Goal: Information Seeking & Learning: Find specific fact

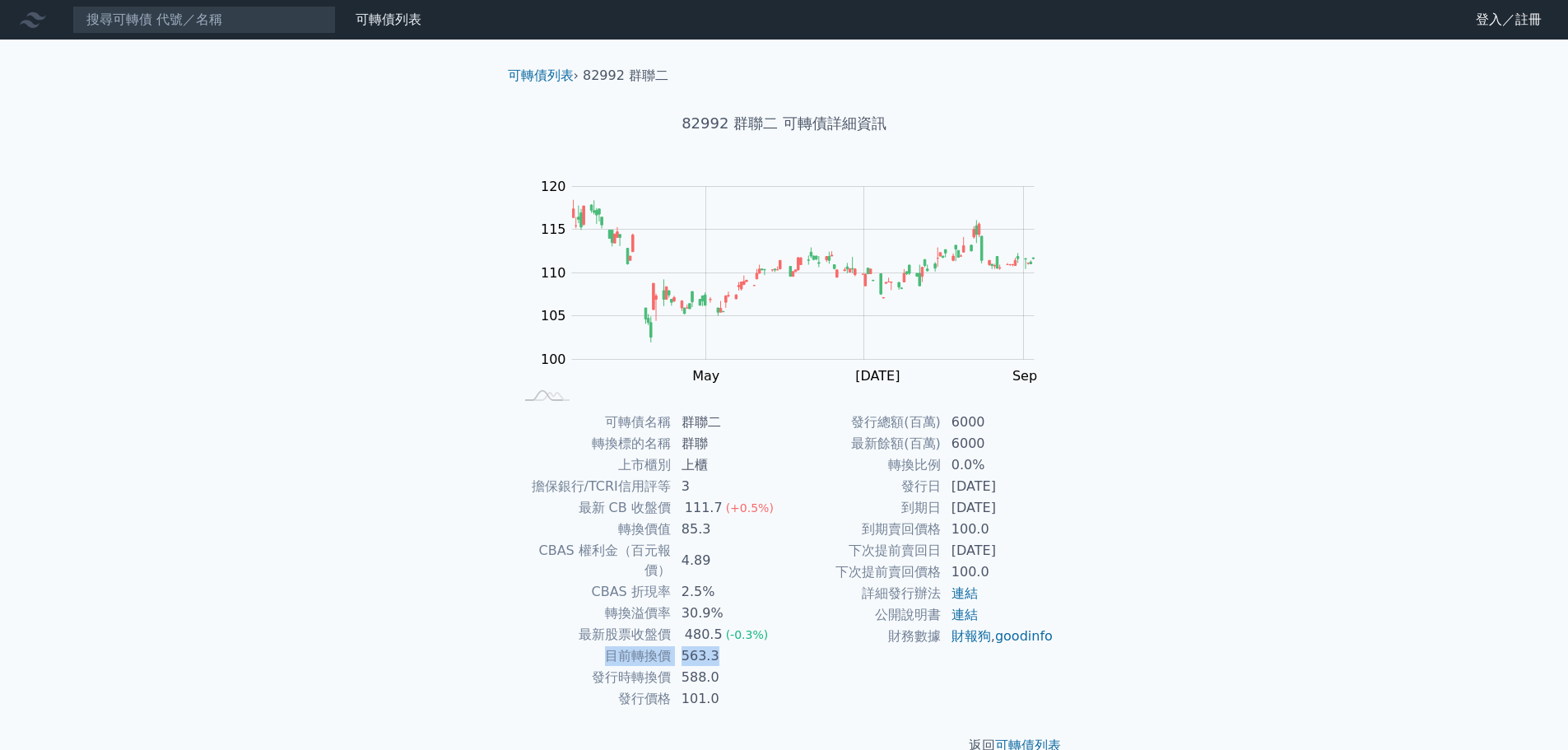
drag, startPoint x: 603, startPoint y: 639, endPoint x: 727, endPoint y: 638, distance: 124.0
click at [727, 646] on tr "目前轉換價 563.3" at bounding box center [649, 656] width 269 height 21
drag, startPoint x: 618, startPoint y: 530, endPoint x: 666, endPoint y: 532, distance: 48.0
click at [669, 533] on td "轉換價值" at bounding box center [593, 529] width 157 height 21
click at [685, 646] on td "563.3" at bounding box center [727, 656] width 112 height 21
